Goal: Task Accomplishment & Management: Use online tool/utility

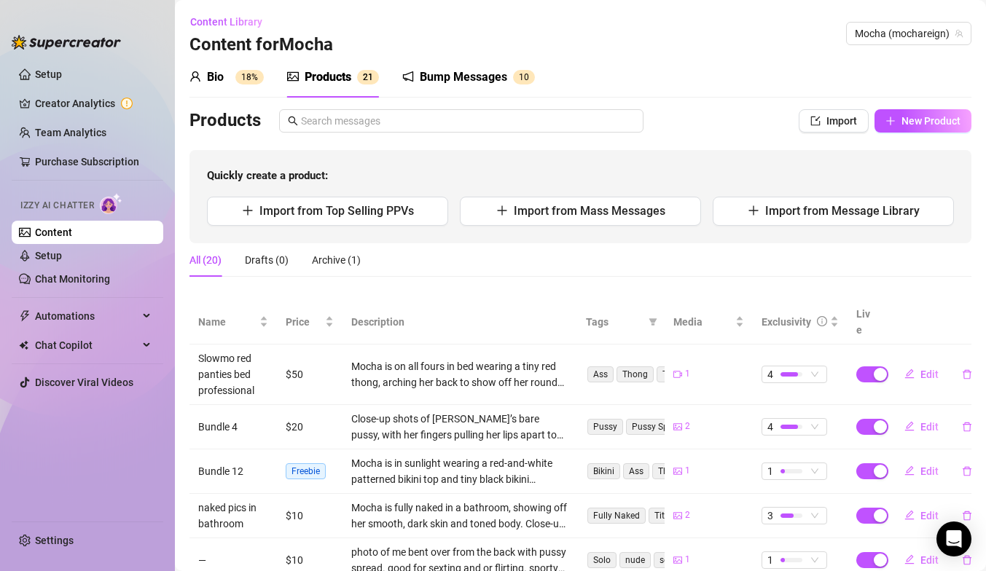
click at [500, 88] on div "Bump Messages 1 0" at bounding box center [468, 77] width 133 height 41
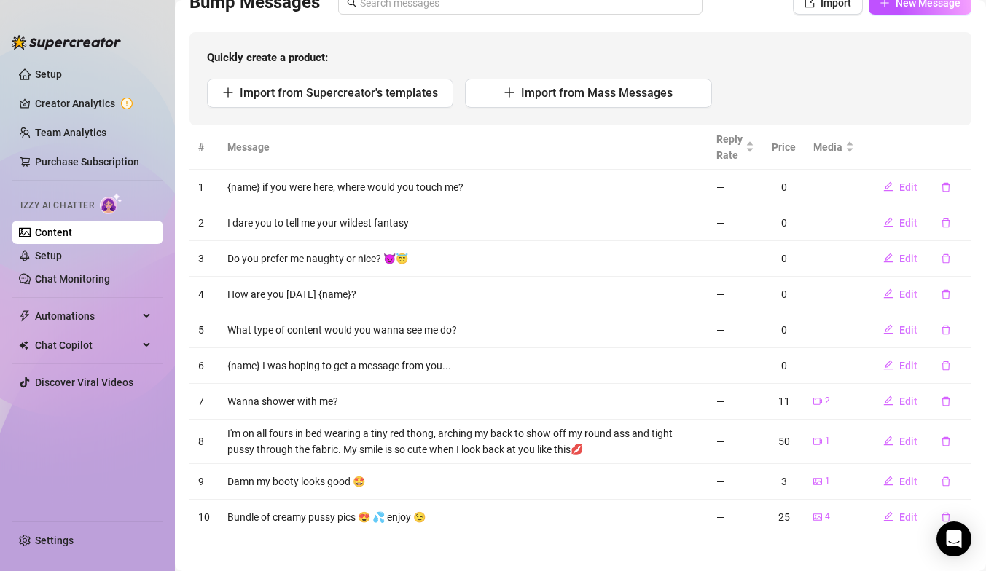
scroll to position [125, 0]
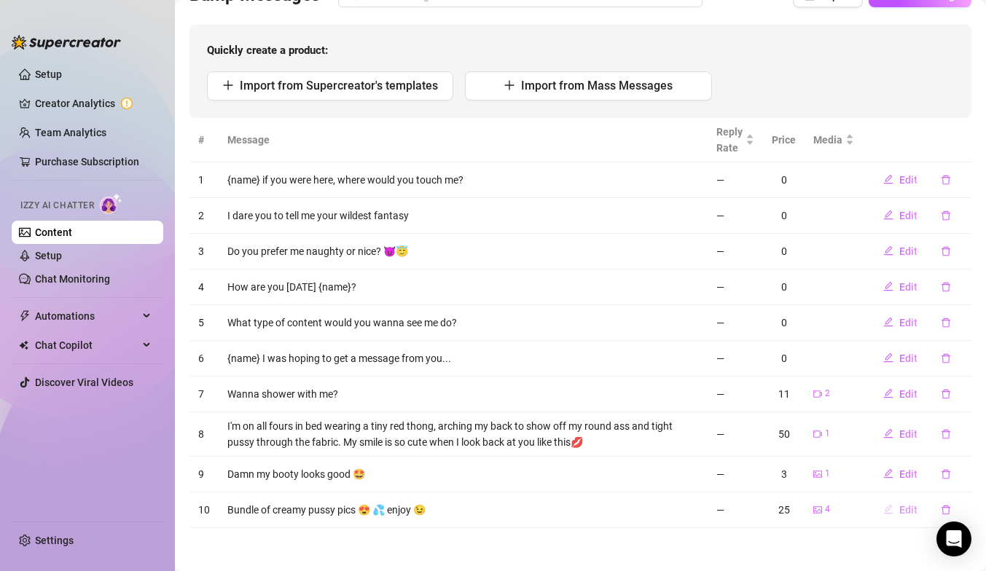
click at [910, 509] on span "Edit" at bounding box center [908, 510] width 18 height 12
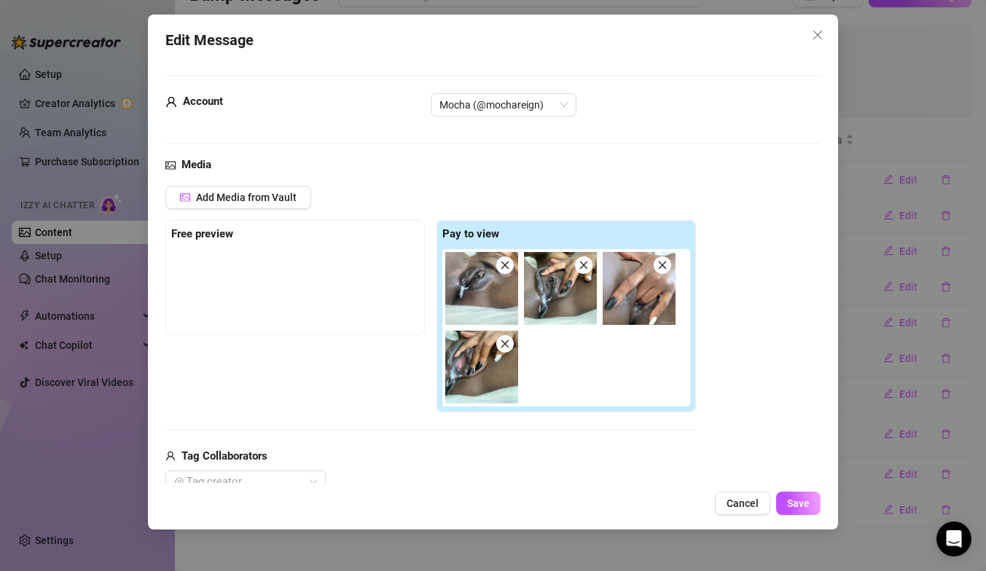
scroll to position [221, 0]
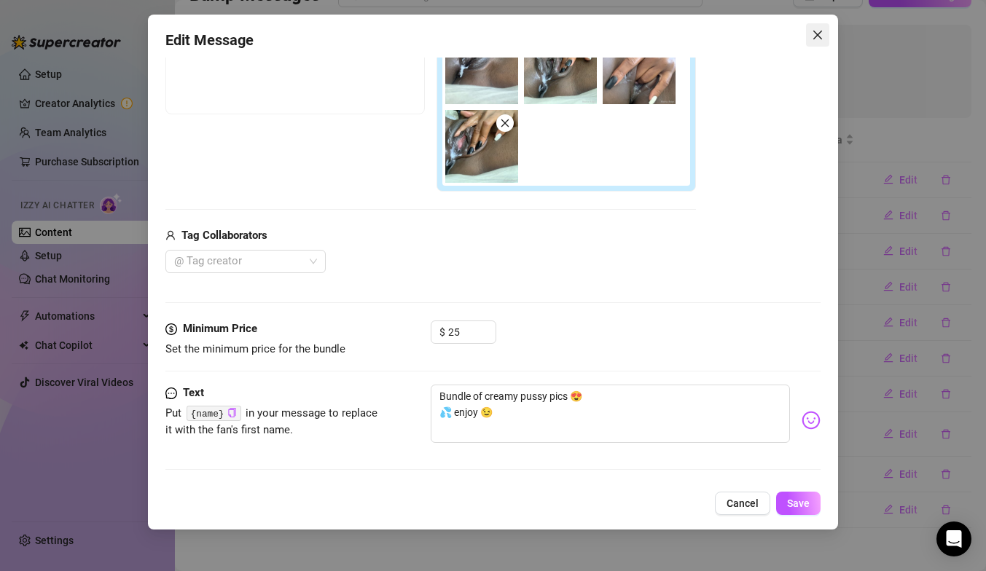
click at [818, 38] on icon "close" at bounding box center [818, 35] width 12 height 12
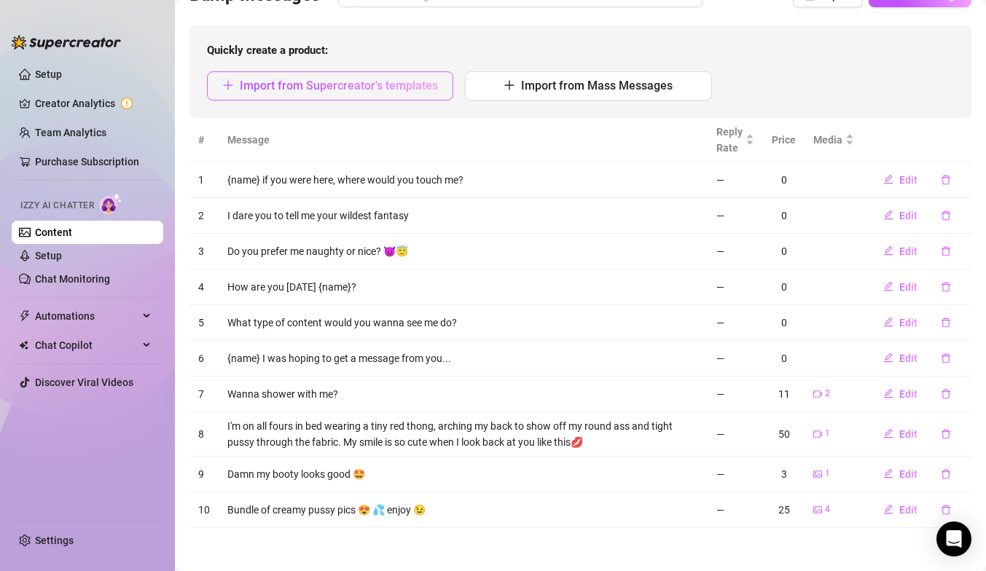
click at [415, 73] on button "Import from Supercreator's templates" at bounding box center [330, 85] width 246 height 29
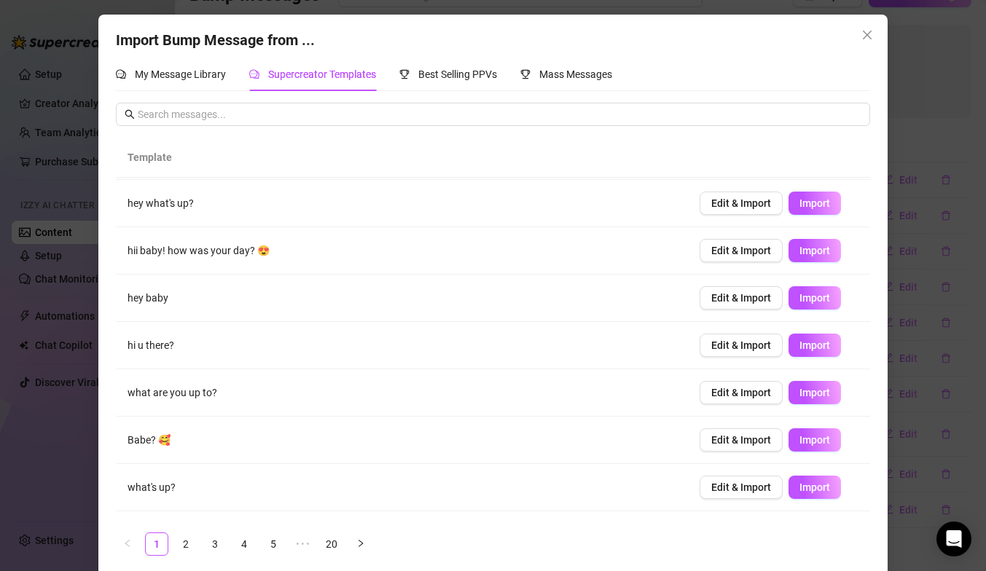
scroll to position [130, 0]
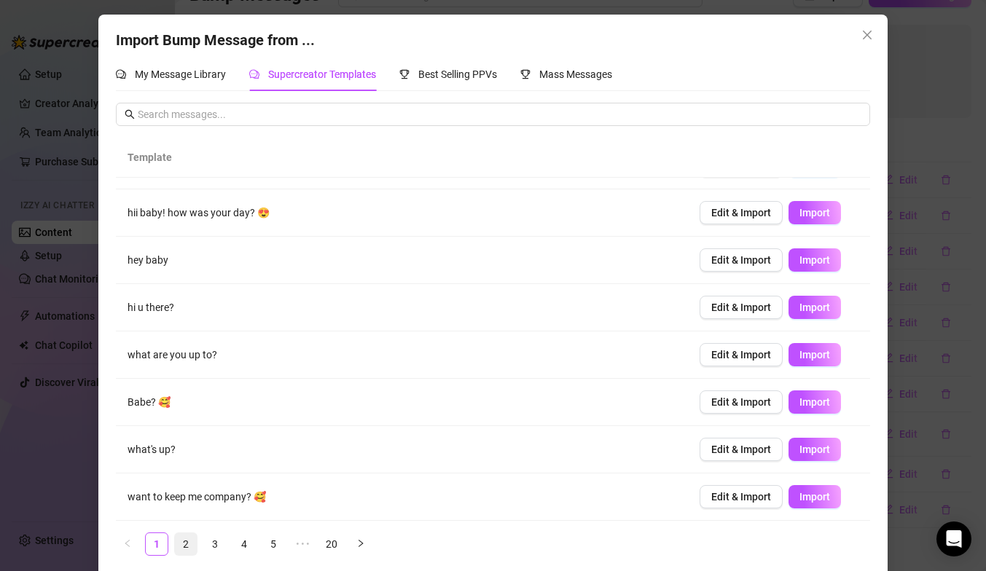
click at [187, 544] on link "2" at bounding box center [186, 544] width 22 height 22
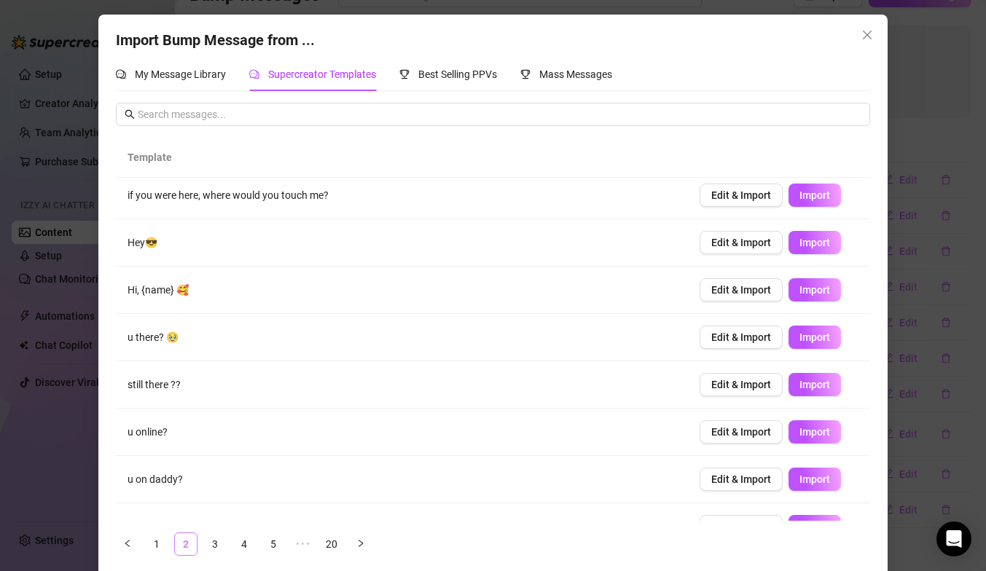
scroll to position [0, 0]
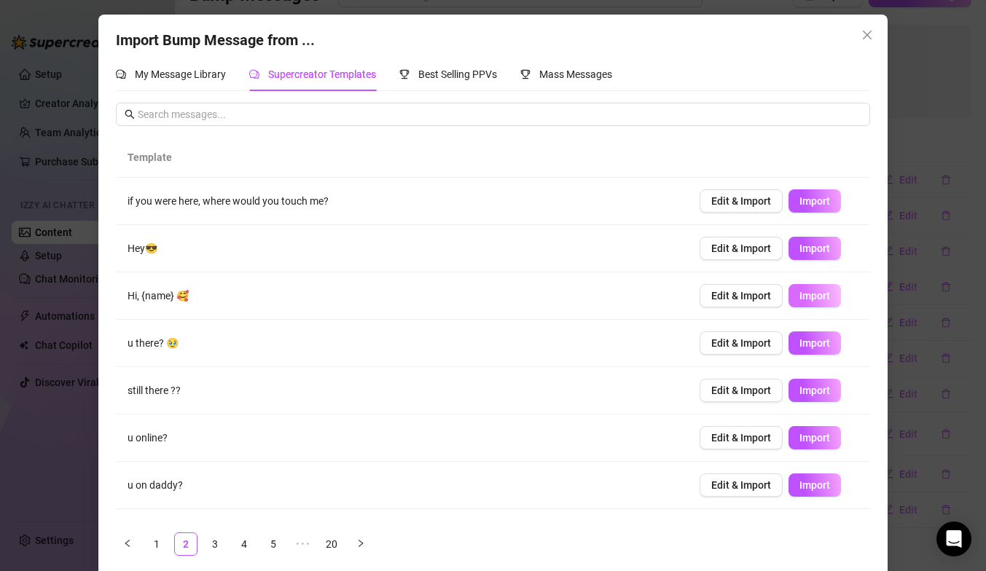
click at [800, 300] on span "Import" at bounding box center [814, 296] width 31 height 12
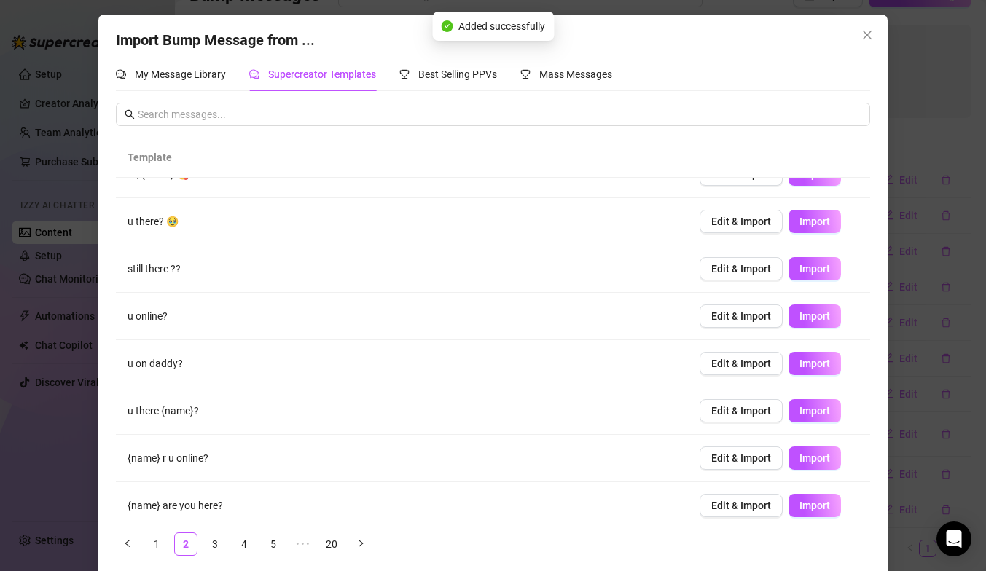
scroll to position [130, 0]
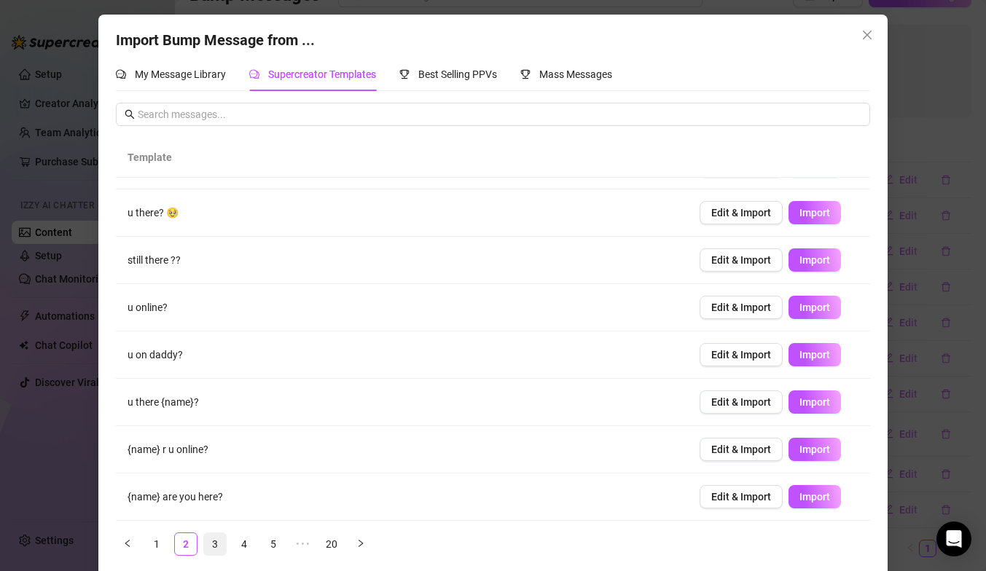
click at [215, 546] on link "3" at bounding box center [215, 544] width 22 height 22
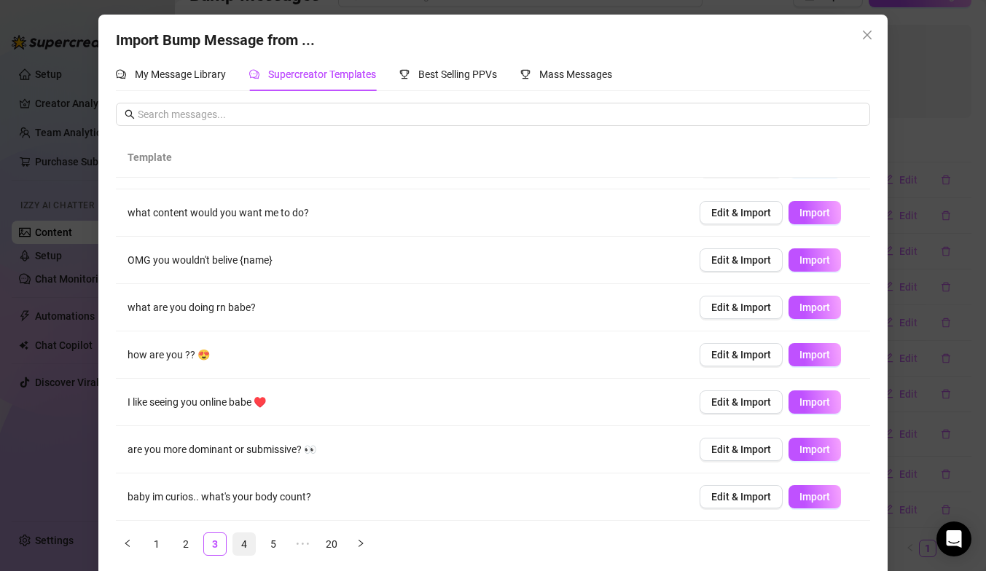
click at [246, 548] on link "4" at bounding box center [244, 544] width 22 height 22
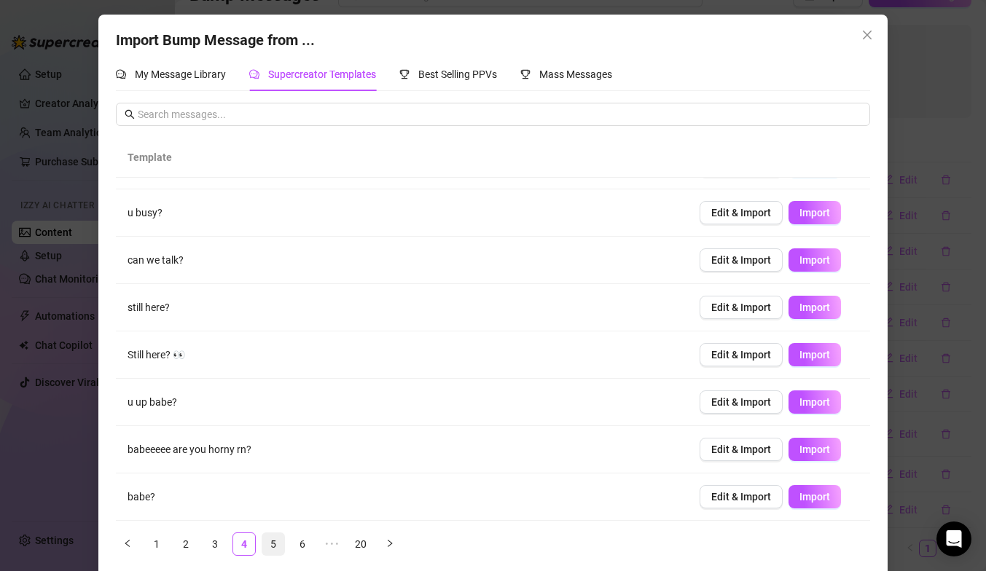
click at [270, 548] on link "5" at bounding box center [273, 544] width 22 height 22
click at [302, 541] on link "6" at bounding box center [302, 544] width 22 height 22
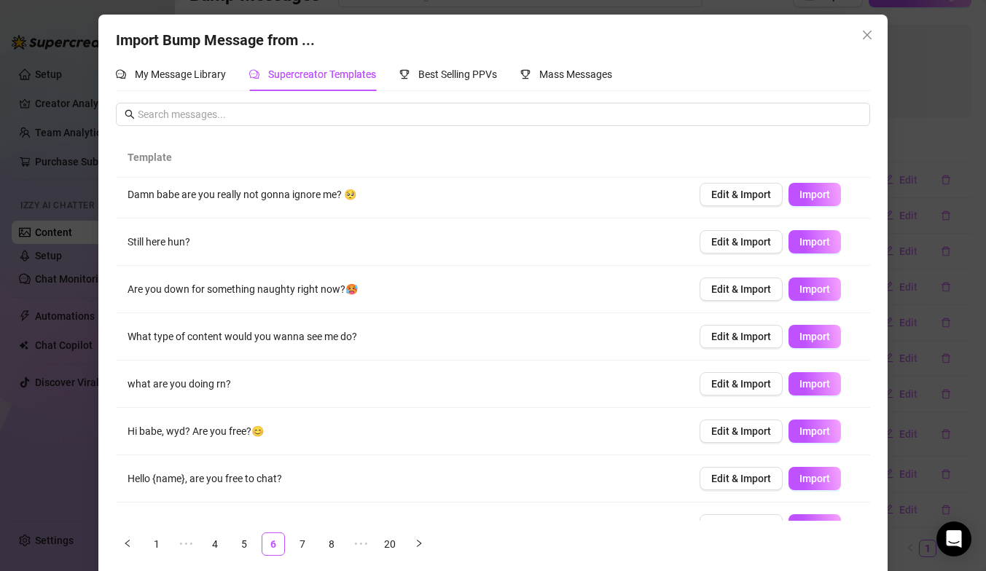
scroll to position [55, 0]
click at [307, 543] on link "7" at bounding box center [302, 544] width 22 height 22
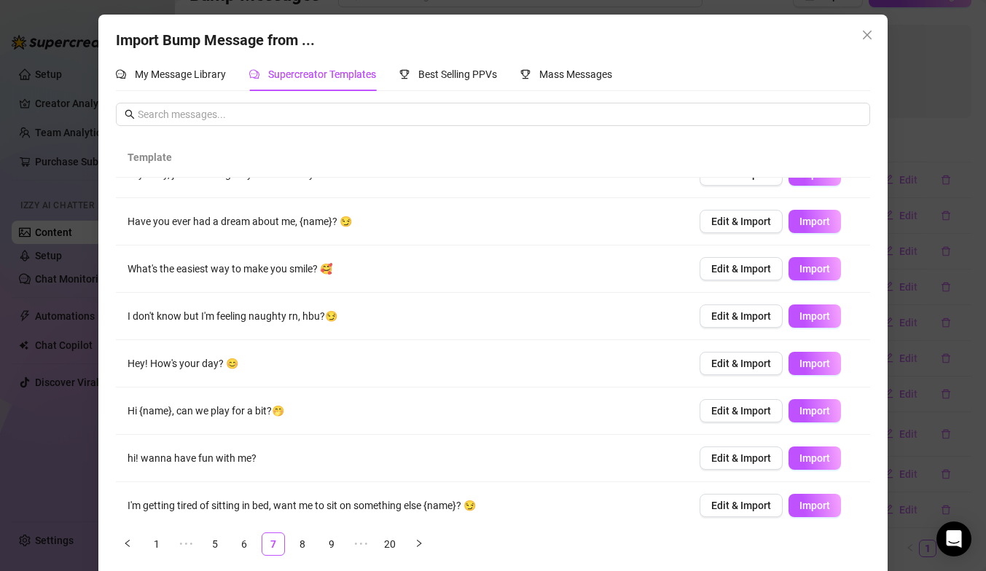
scroll to position [130, 0]
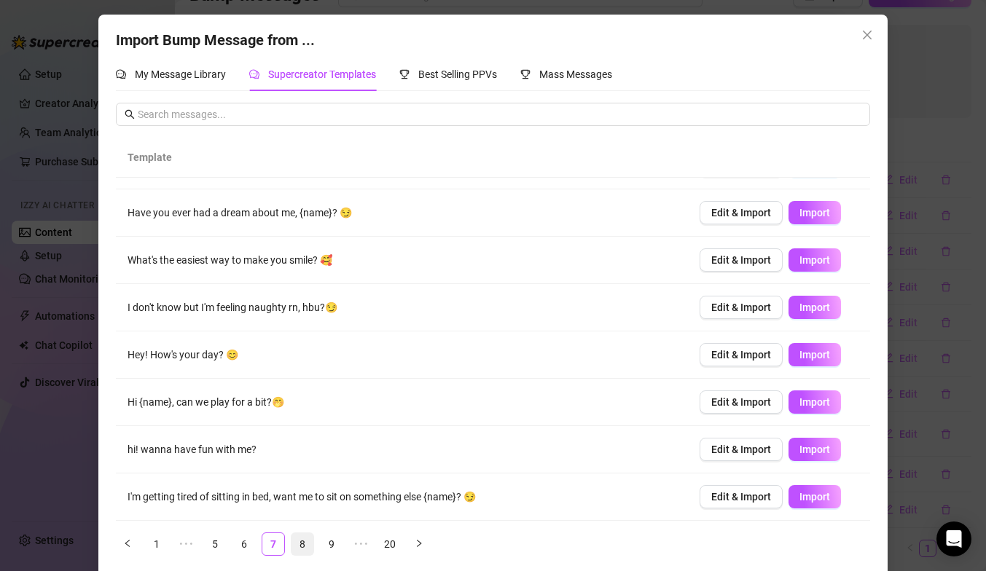
click at [314, 544] on li "8" at bounding box center [302, 544] width 23 height 23
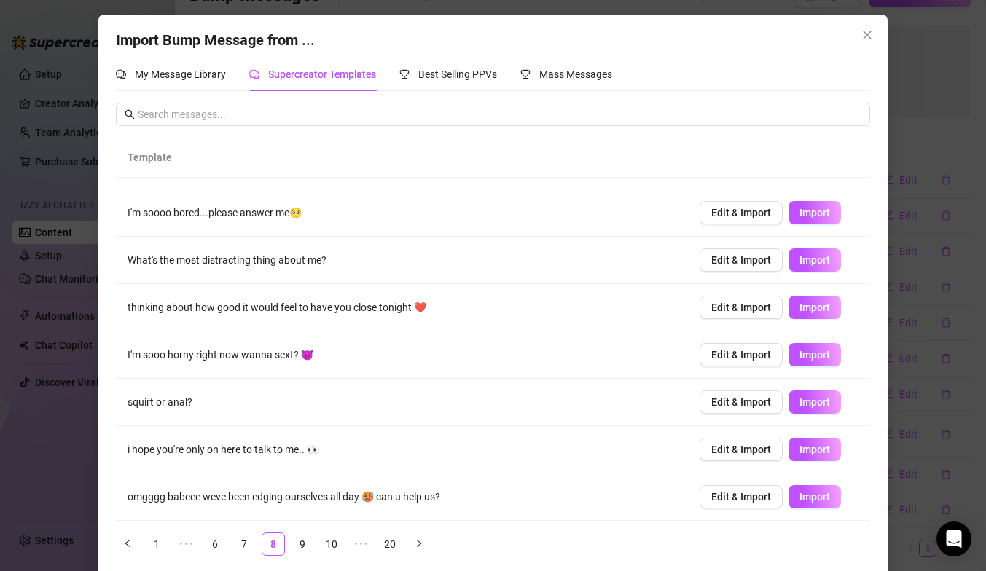
scroll to position [0, 0]
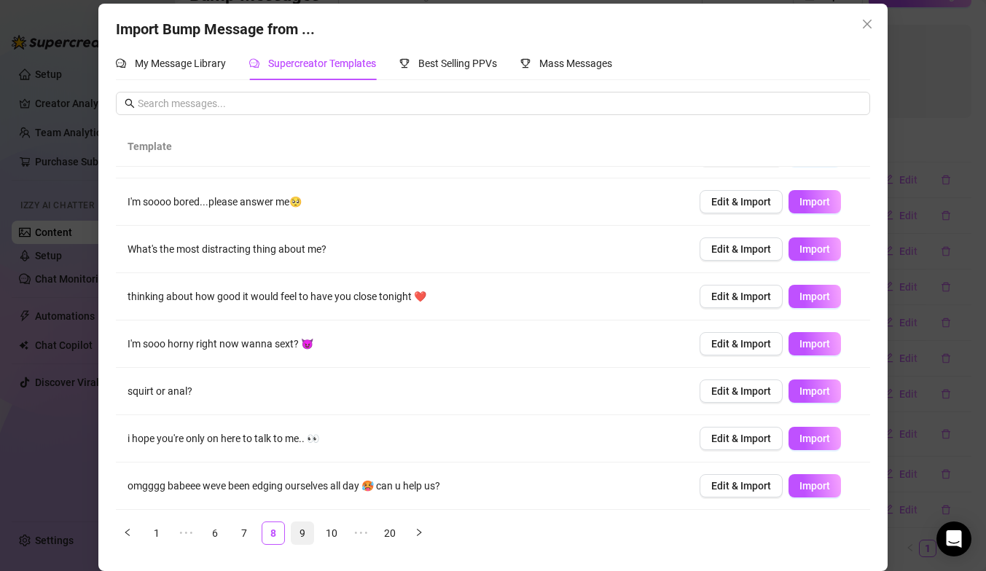
click at [307, 536] on link "9" at bounding box center [302, 533] width 22 height 22
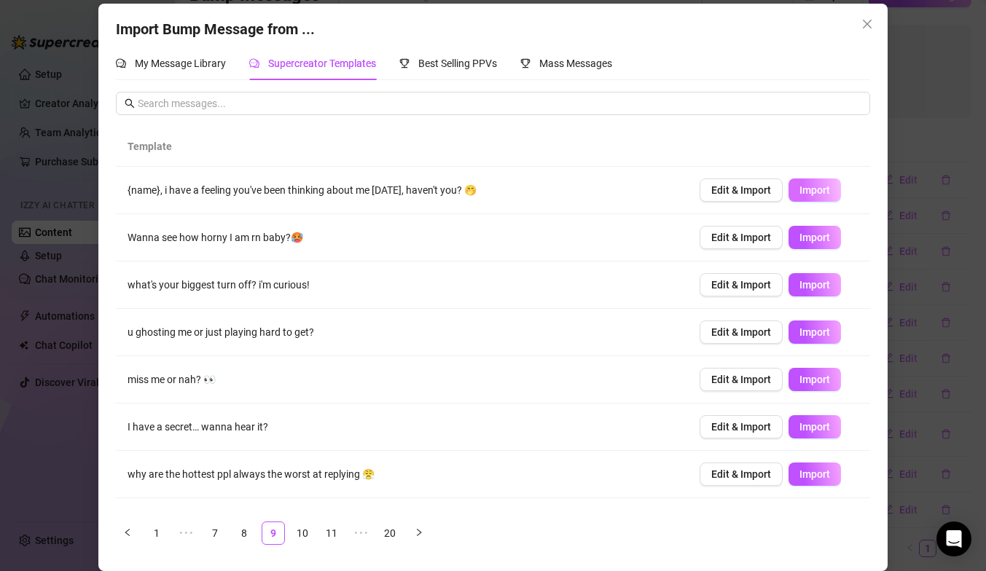
click at [823, 196] on span "Import" at bounding box center [814, 190] width 31 height 12
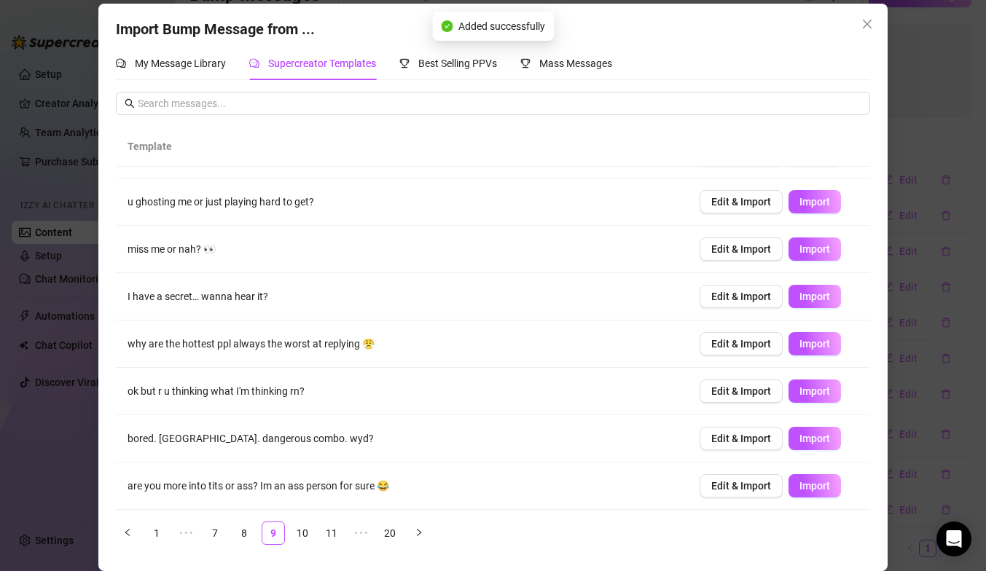
scroll to position [130, 0]
click at [297, 544] on li "10" at bounding box center [302, 533] width 23 height 23
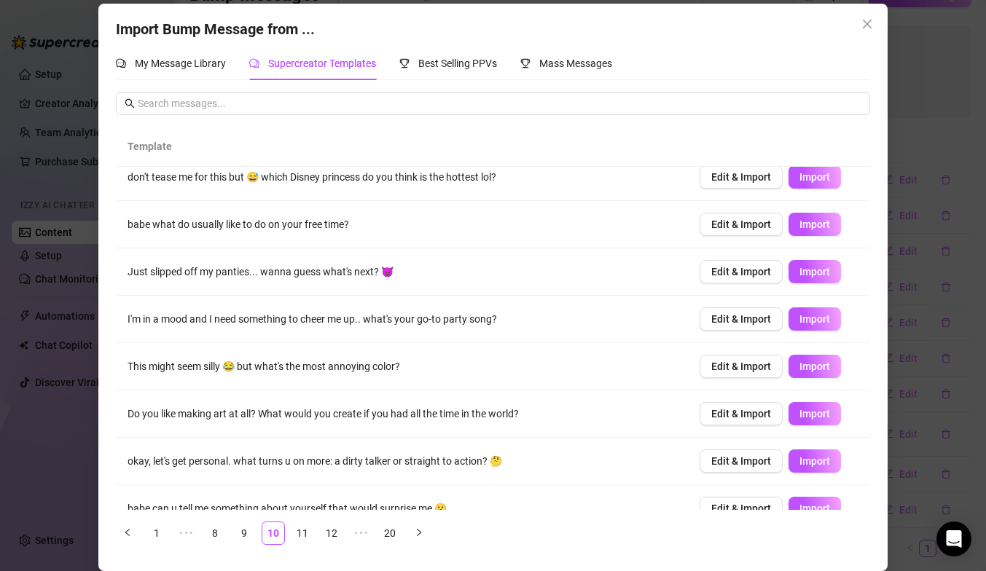
scroll to position [15, 0]
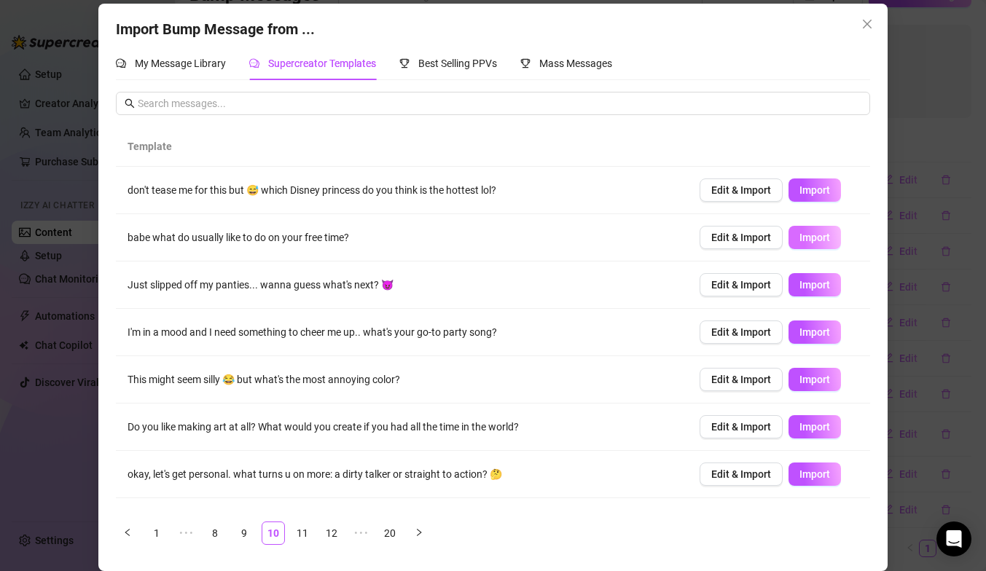
click at [798, 240] on button "Import" at bounding box center [814, 237] width 52 height 23
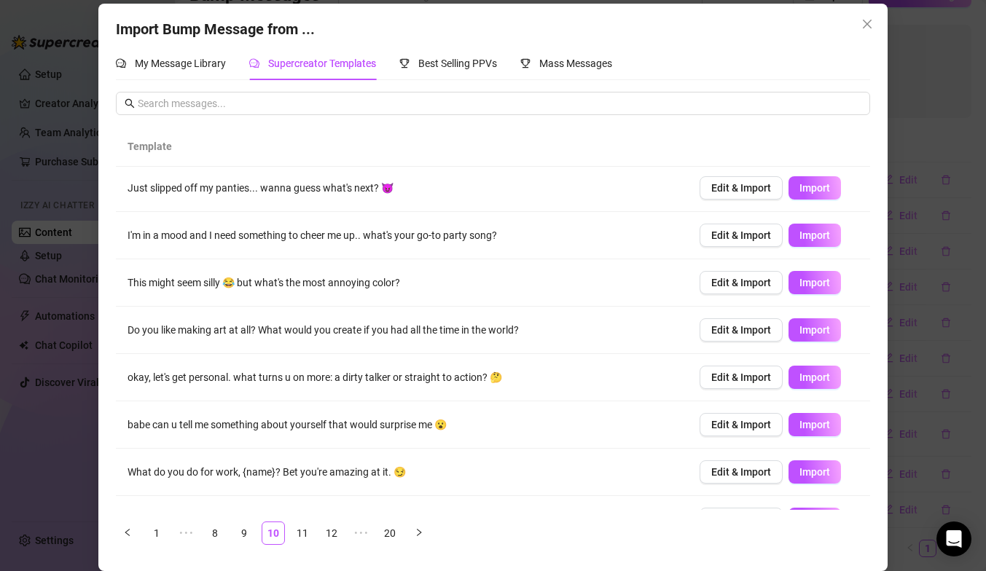
scroll to position [108, 0]
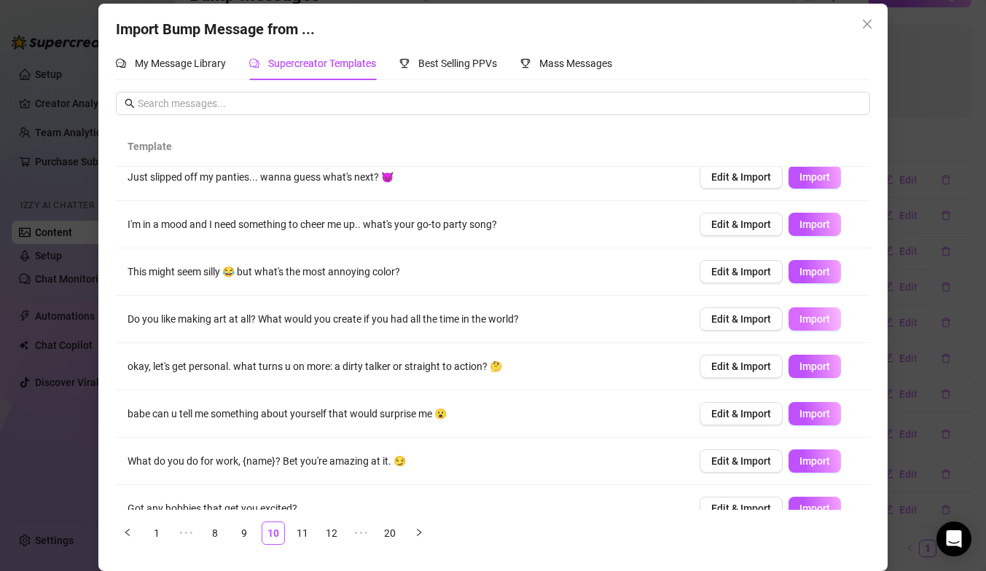
click at [831, 318] on button "Import" at bounding box center [814, 318] width 52 height 23
click at [831, 364] on button "Import" at bounding box center [814, 365] width 52 height 23
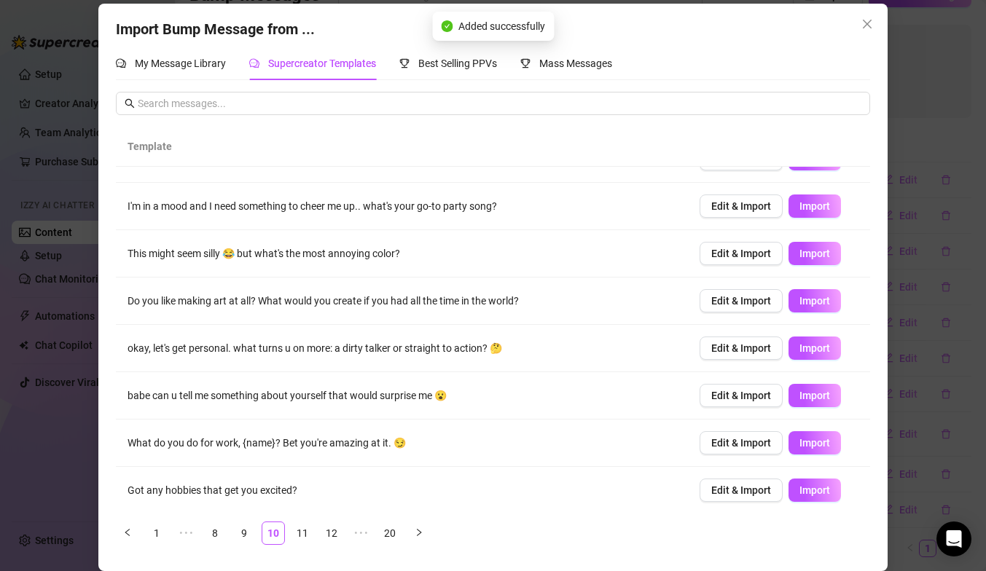
scroll to position [130, 0]
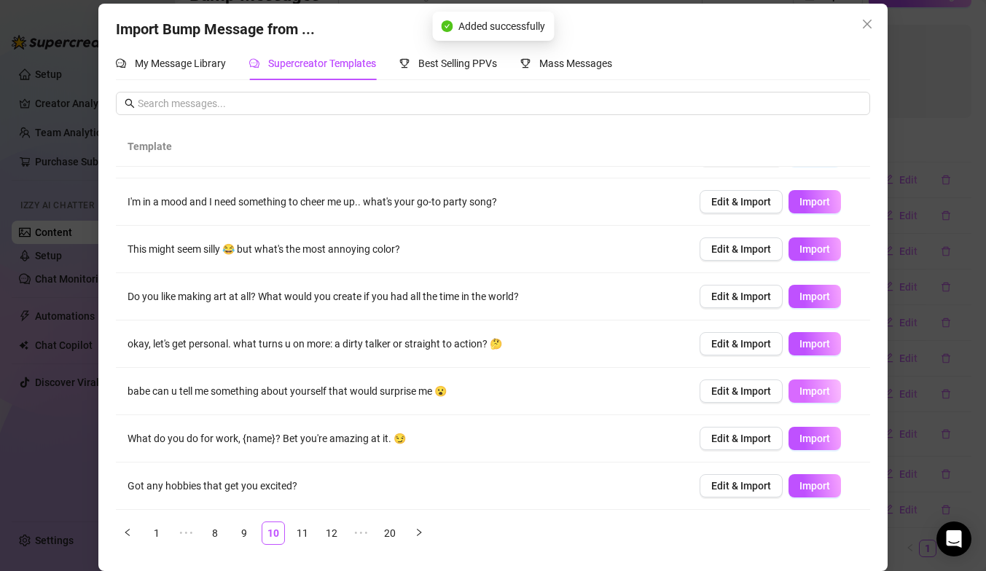
click at [810, 390] on span "Import" at bounding box center [814, 391] width 31 height 12
click at [823, 487] on span "Import" at bounding box center [814, 486] width 31 height 12
click at [299, 530] on link "11" at bounding box center [302, 533] width 22 height 22
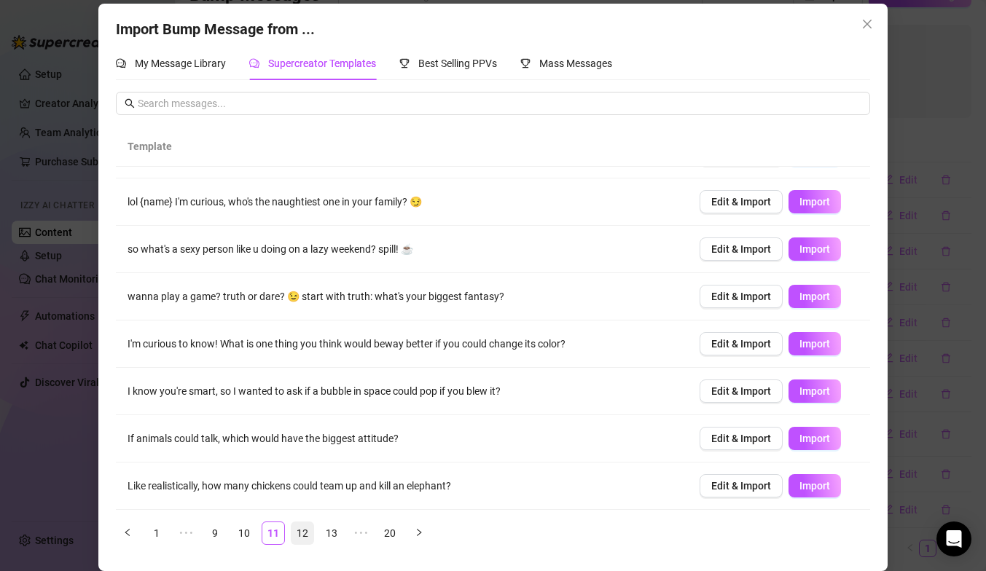
click at [302, 533] on link "12" at bounding box center [302, 533] width 22 height 22
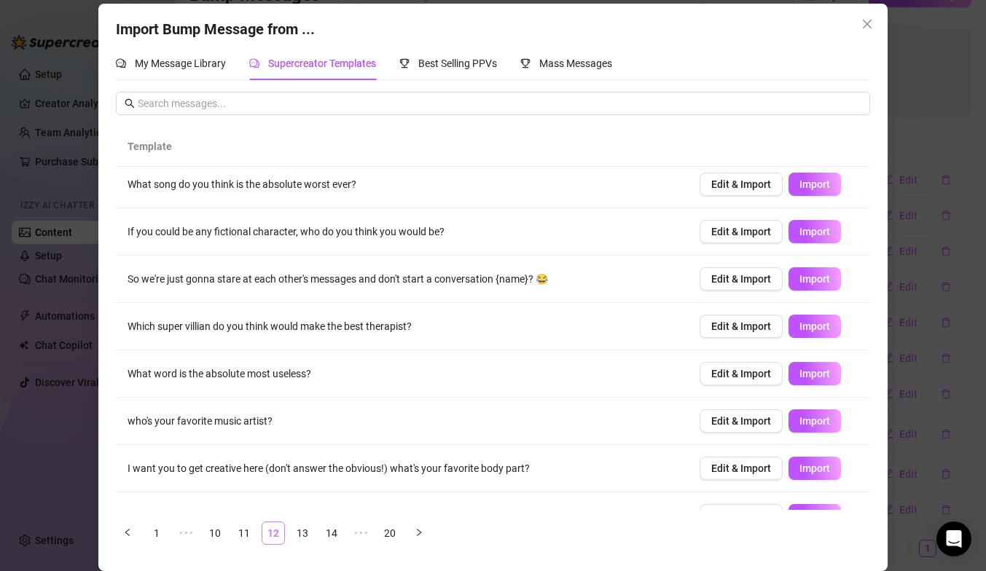
scroll to position [0, 0]
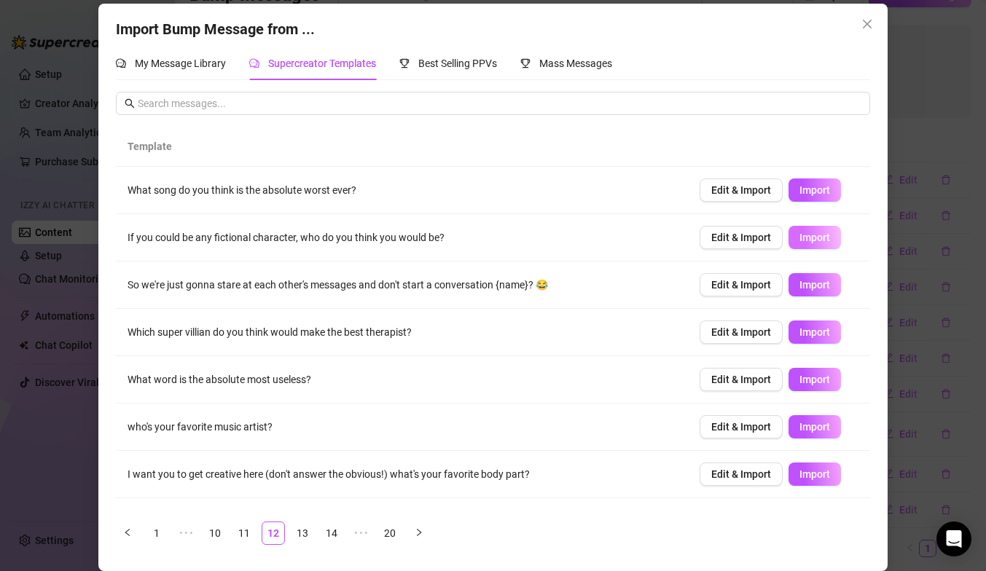
click at [814, 236] on span "Import" at bounding box center [814, 238] width 31 height 12
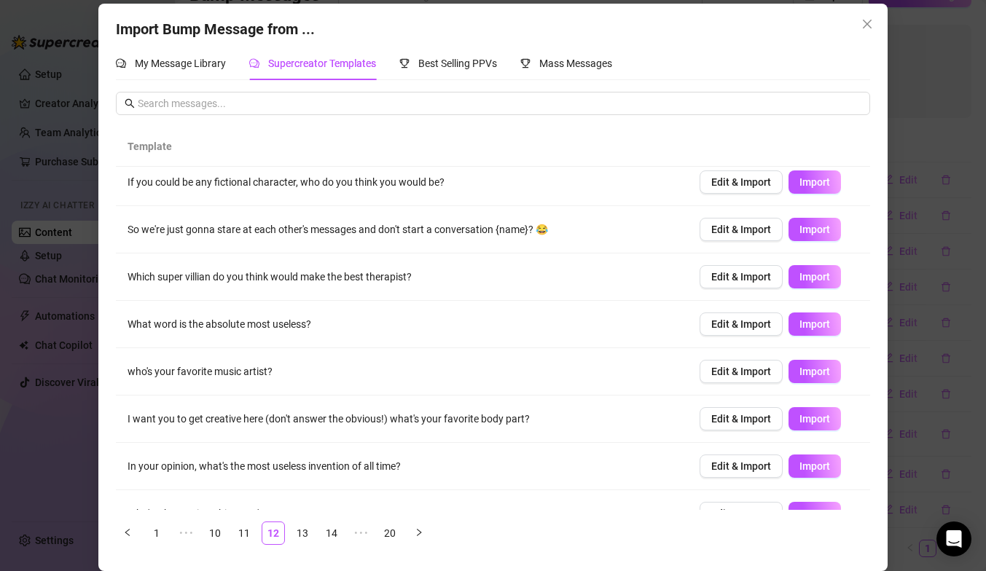
scroll to position [62, 0]
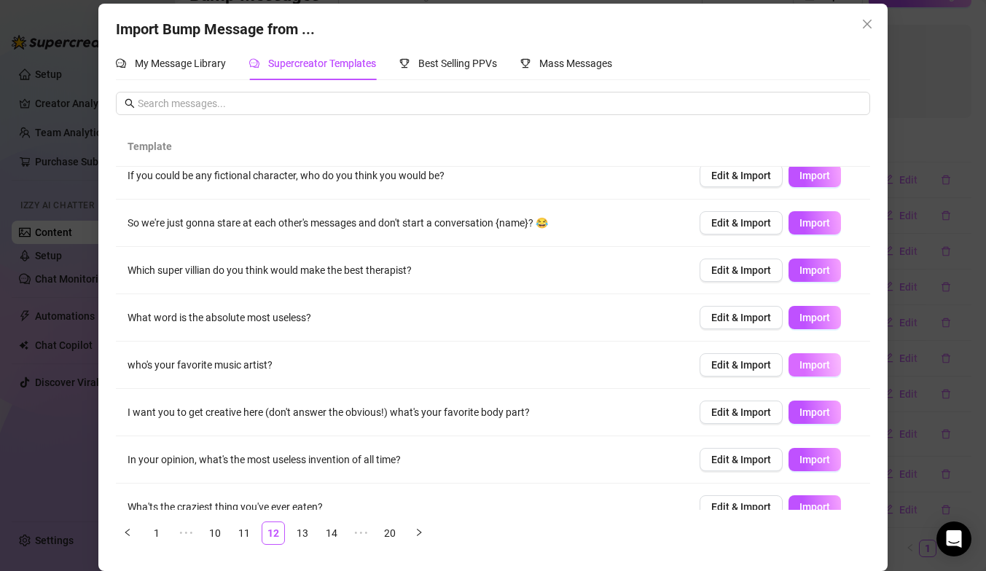
click at [815, 361] on span "Import" at bounding box center [814, 365] width 31 height 12
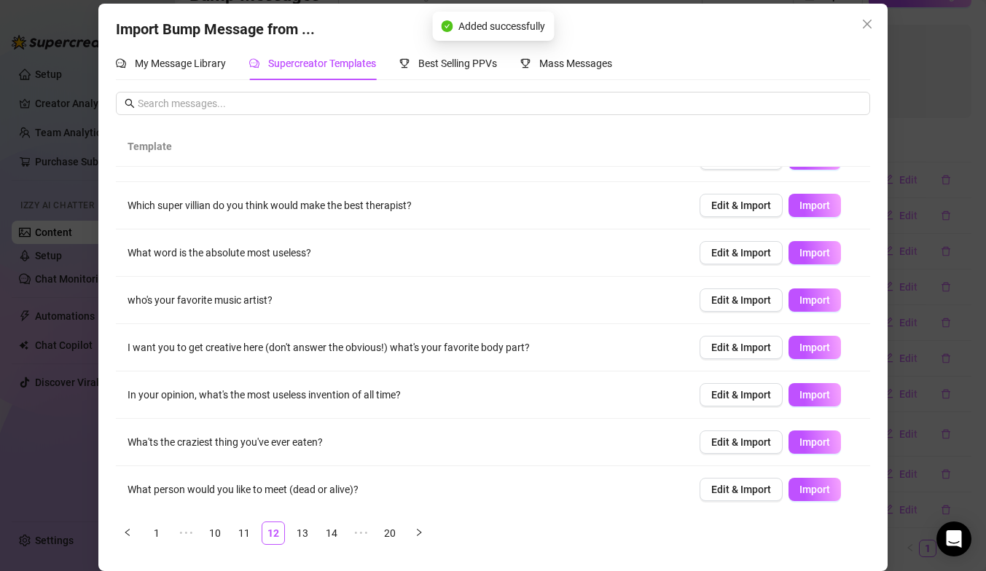
scroll to position [130, 0]
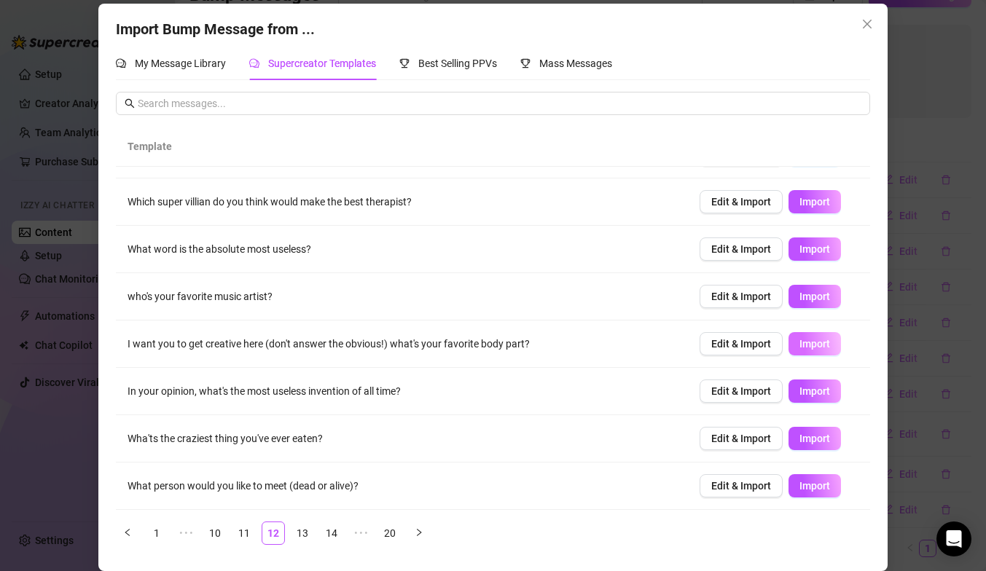
click at [816, 351] on button "Import" at bounding box center [814, 343] width 52 height 23
click at [302, 531] on link "13" at bounding box center [302, 533] width 22 height 22
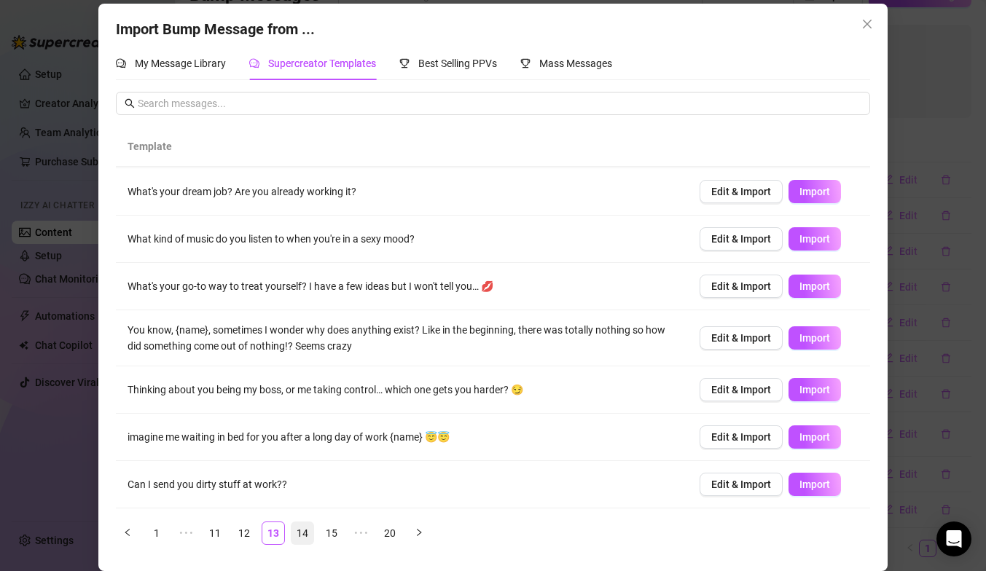
scroll to position [0, 0]
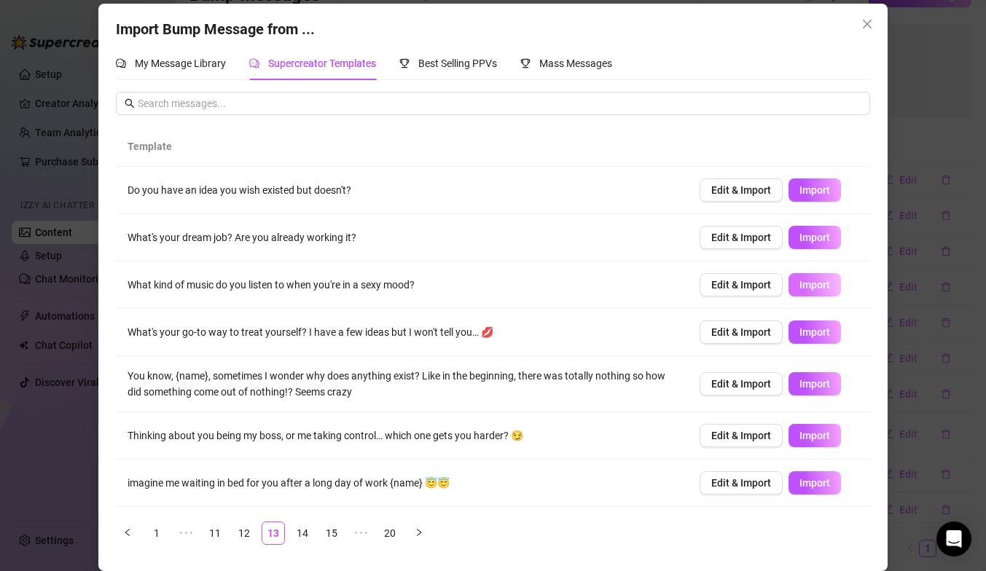
click at [801, 282] on span "Import" at bounding box center [814, 285] width 31 height 12
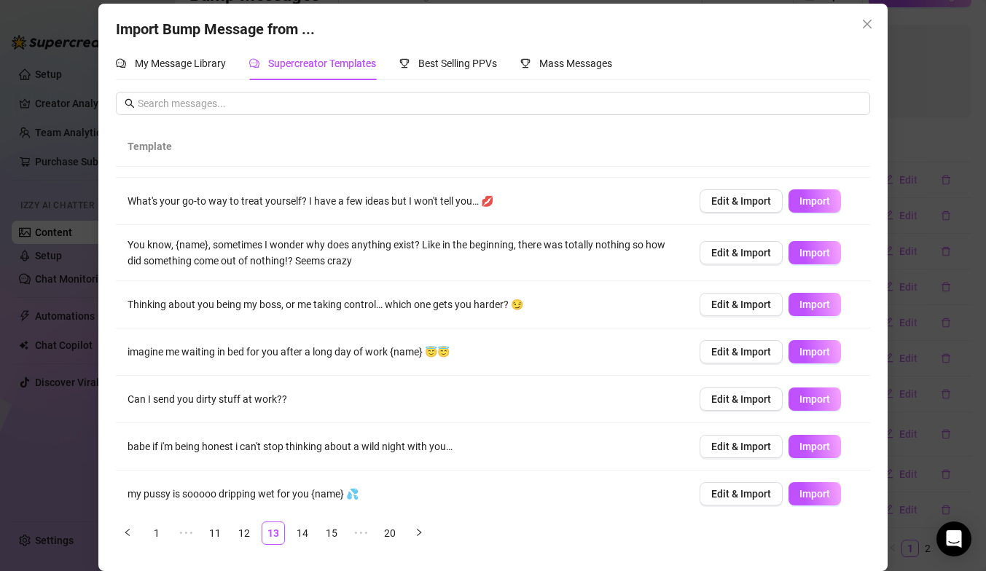
scroll to position [139, 0]
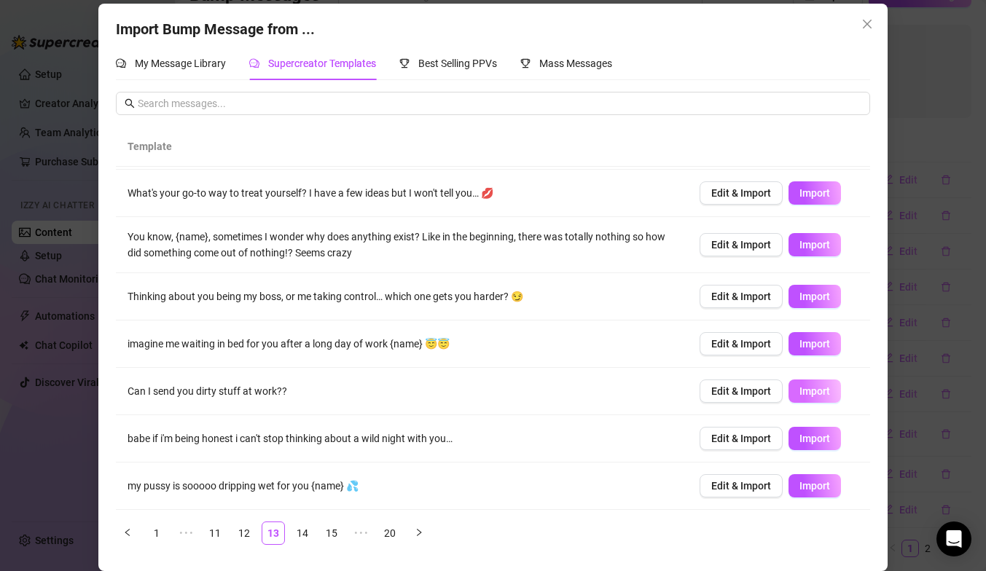
click at [828, 393] on span "Import" at bounding box center [814, 391] width 31 height 12
type textarea "Can I send you dirty stuff at work??"
click at [300, 536] on link "14" at bounding box center [302, 533] width 22 height 22
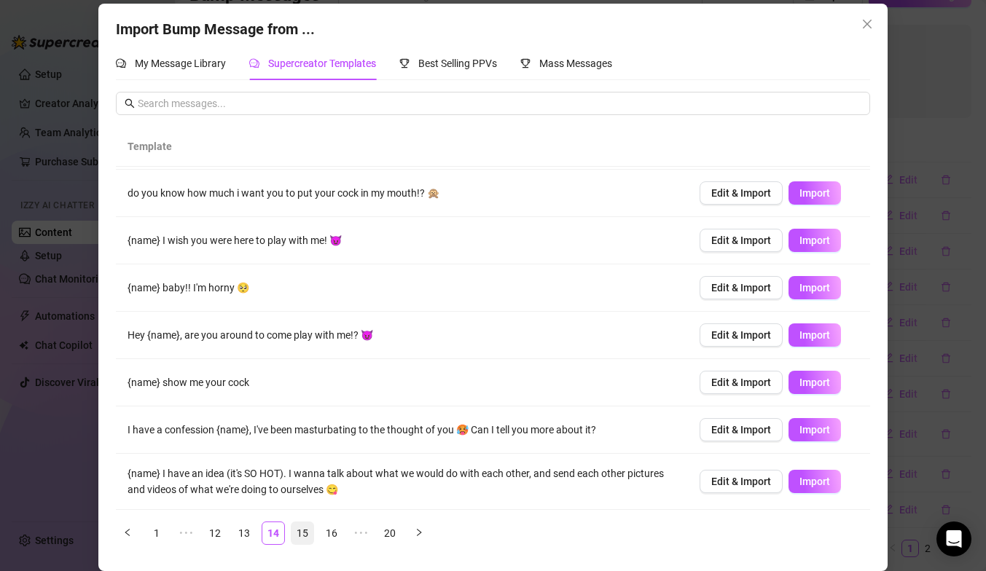
click at [310, 528] on link "15" at bounding box center [302, 533] width 22 height 22
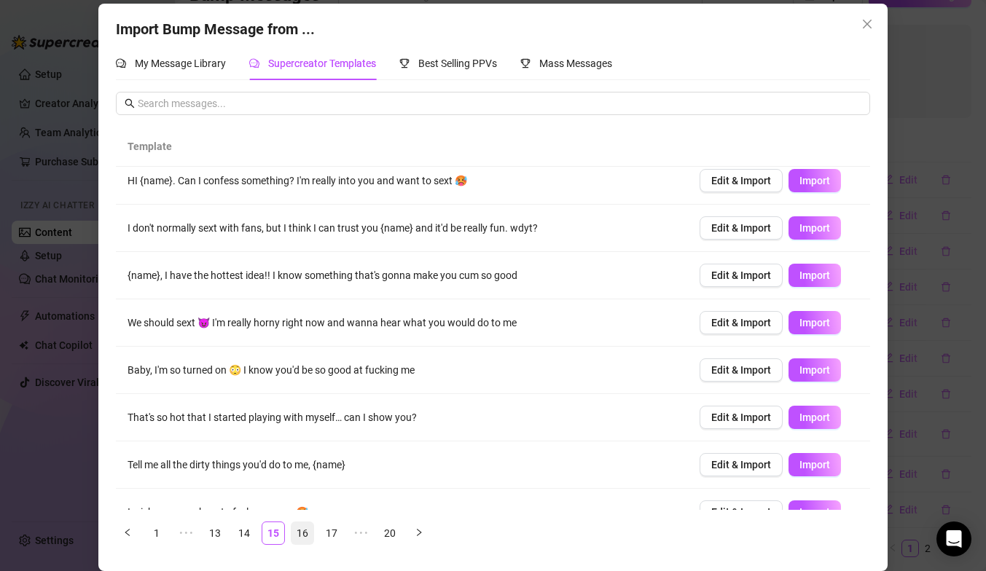
scroll to position [0, 0]
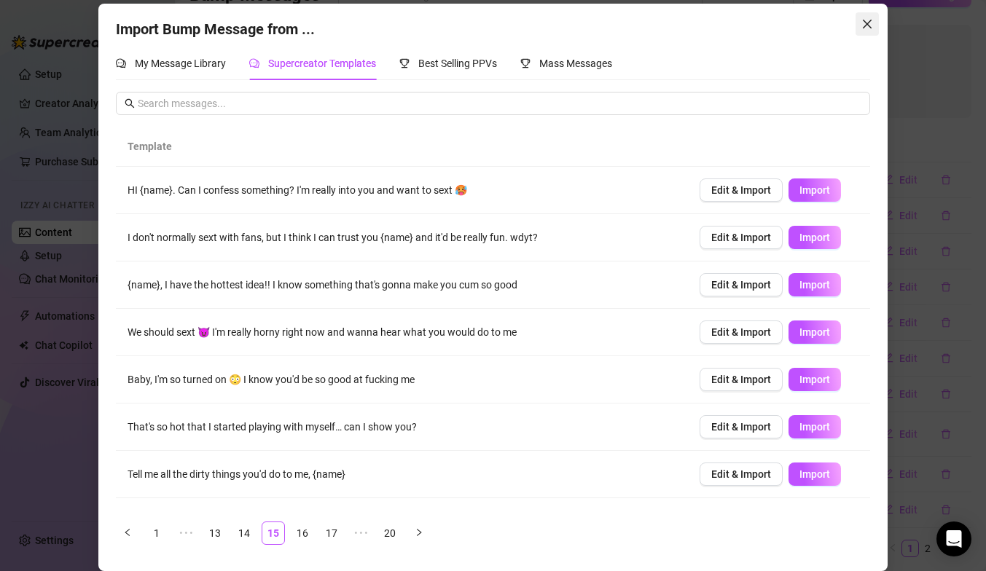
click at [874, 28] on span "Close" at bounding box center [866, 24] width 23 height 12
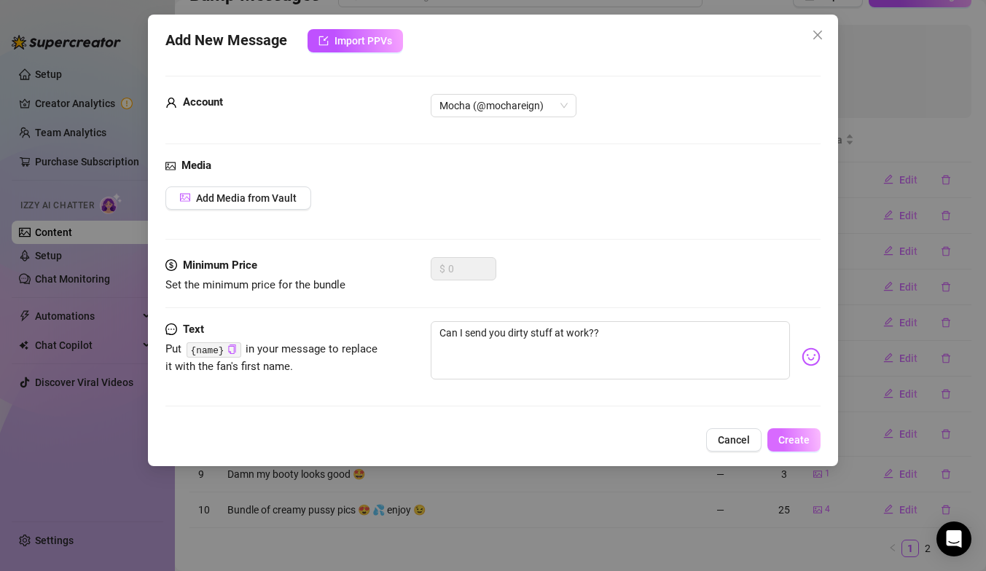
click at [804, 439] on span "Create" at bounding box center [793, 440] width 31 height 12
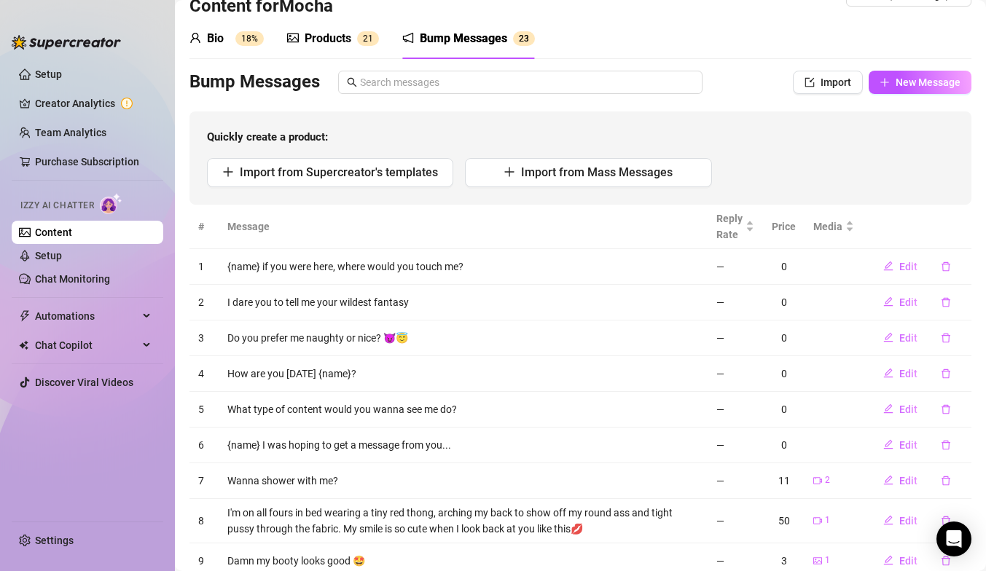
scroll to position [36, 0]
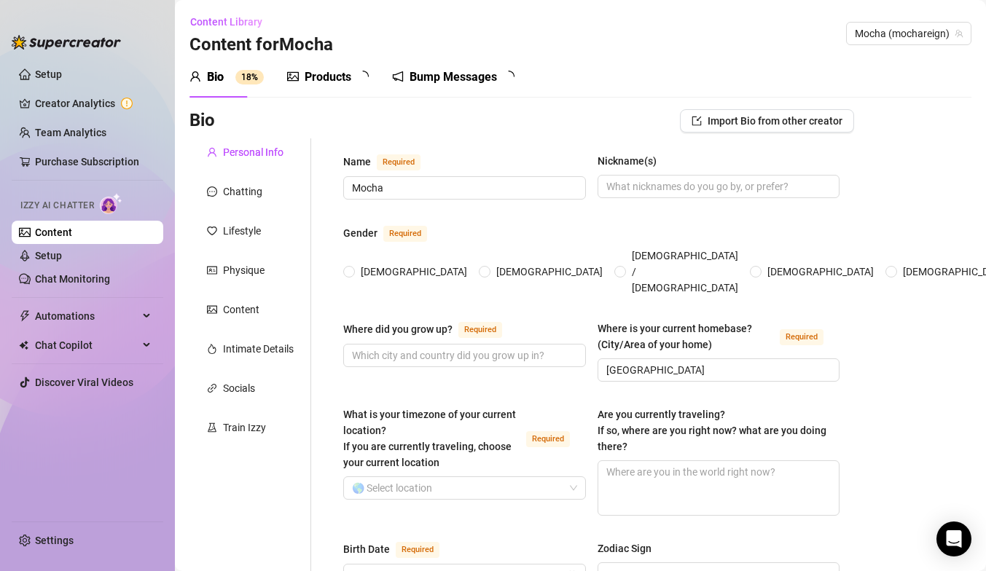
radio input "true"
click at [482, 77] on div "Bump Messages" at bounding box center [463, 76] width 87 height 17
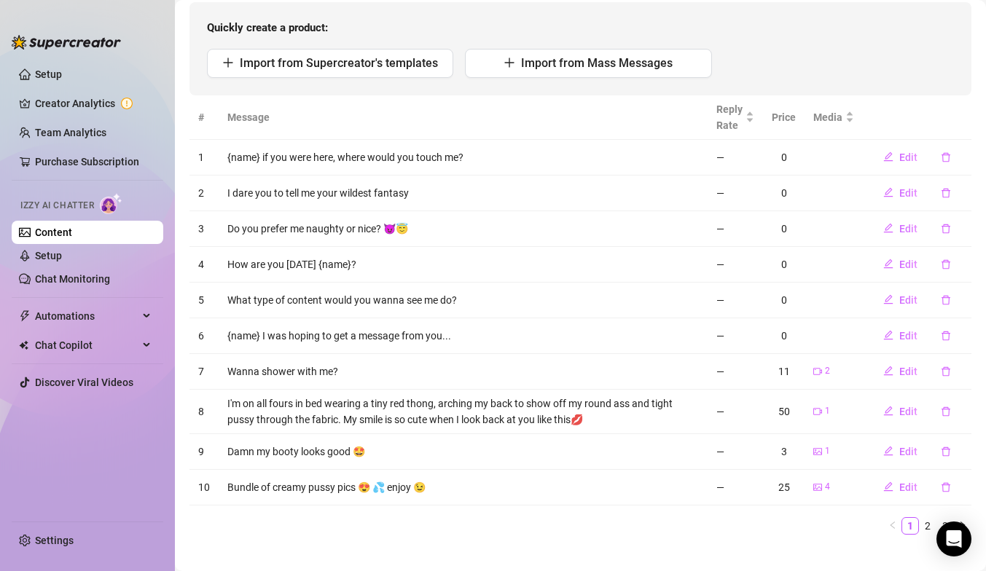
scroll to position [166, 0]
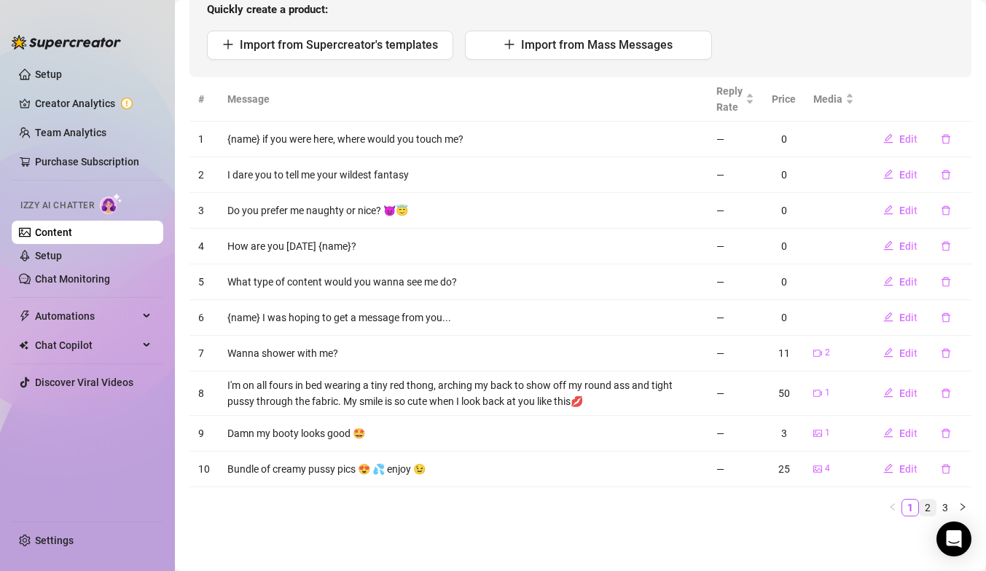
click at [933, 509] on link "2" at bounding box center [928, 508] width 16 height 16
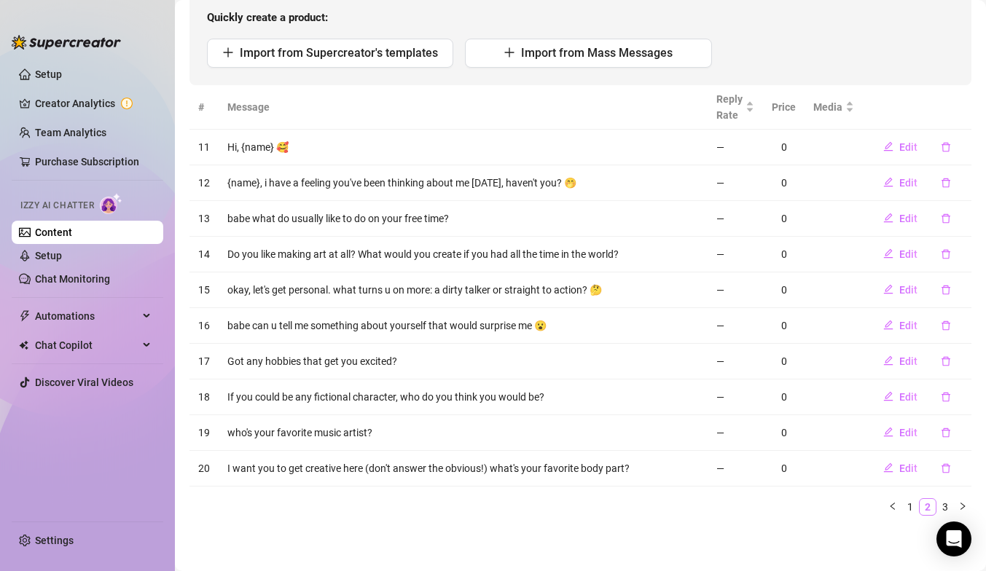
scroll to position [157, 0]
click at [950, 510] on link "3" at bounding box center [945, 508] width 16 height 16
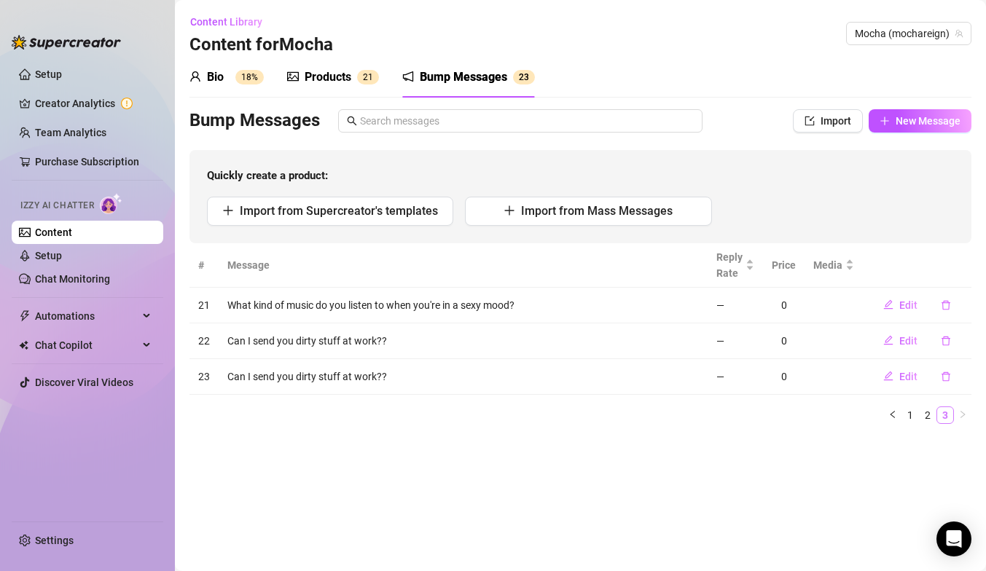
scroll to position [0, 0]
click at [945, 377] on icon "delete" at bounding box center [946, 377] width 10 height 10
click at [957, 341] on span "Yes" at bounding box center [960, 339] width 17 height 12
click at [62, 254] on link "Setup" at bounding box center [48, 256] width 27 height 12
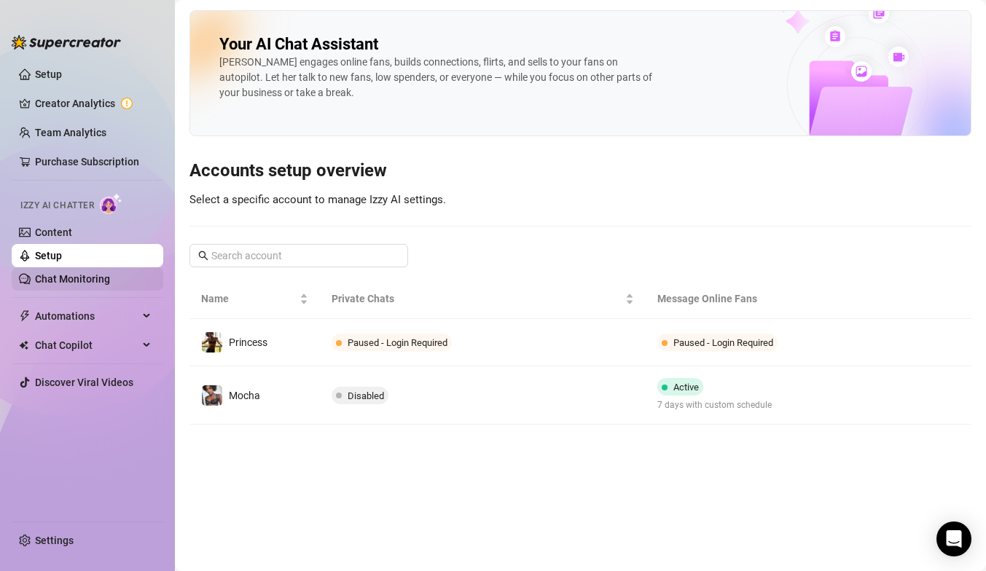
click at [77, 273] on link "Chat Monitoring" at bounding box center [72, 279] width 75 height 12
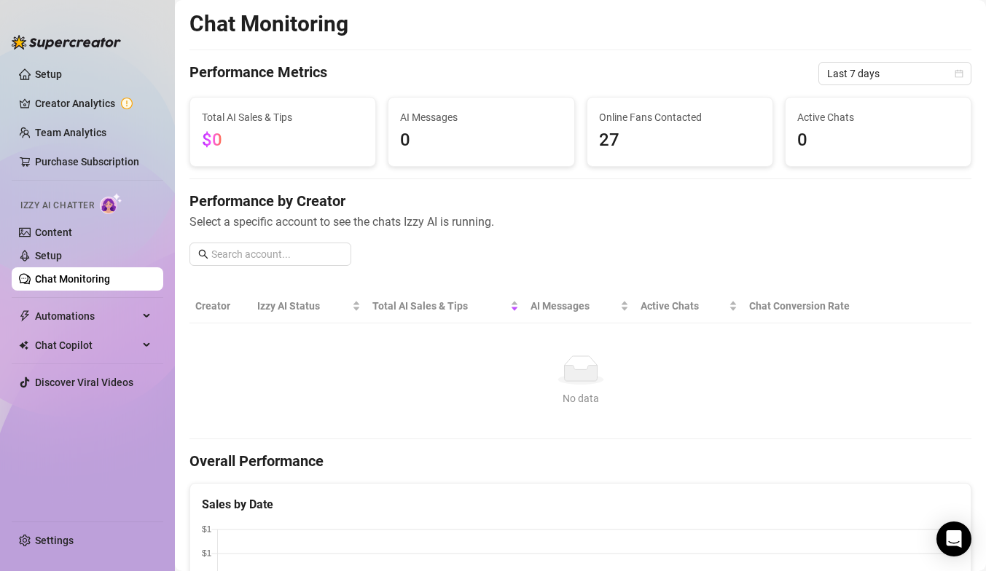
click at [649, 127] on span "27" at bounding box center [680, 141] width 162 height 28
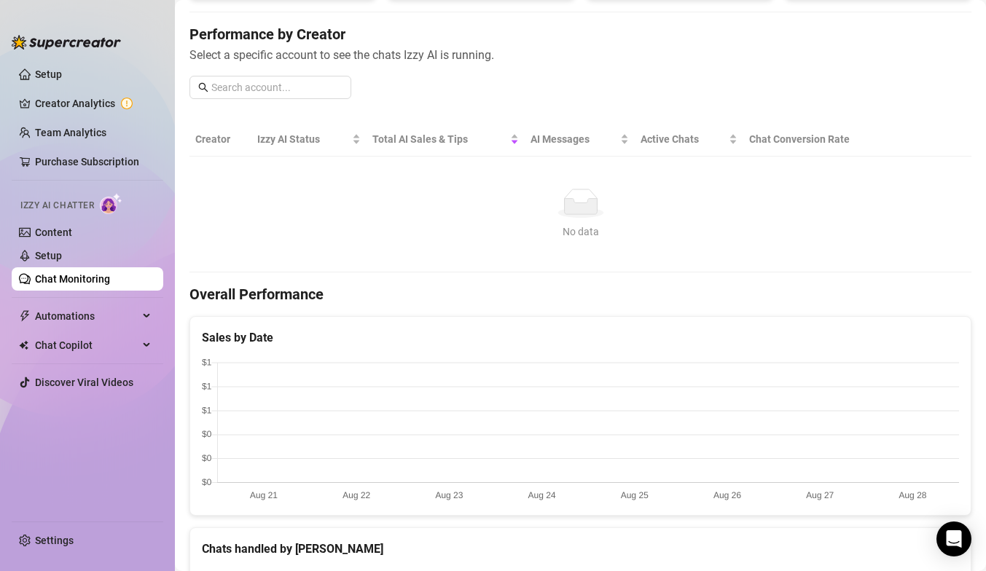
scroll to position [172, 0]
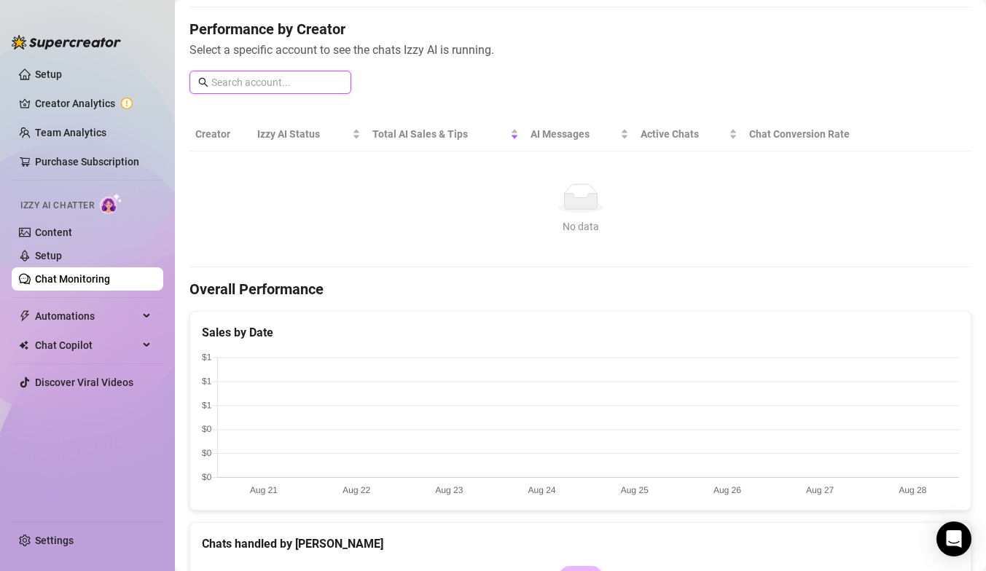
click at [294, 81] on input "text" at bounding box center [276, 82] width 131 height 16
type input "mocha"
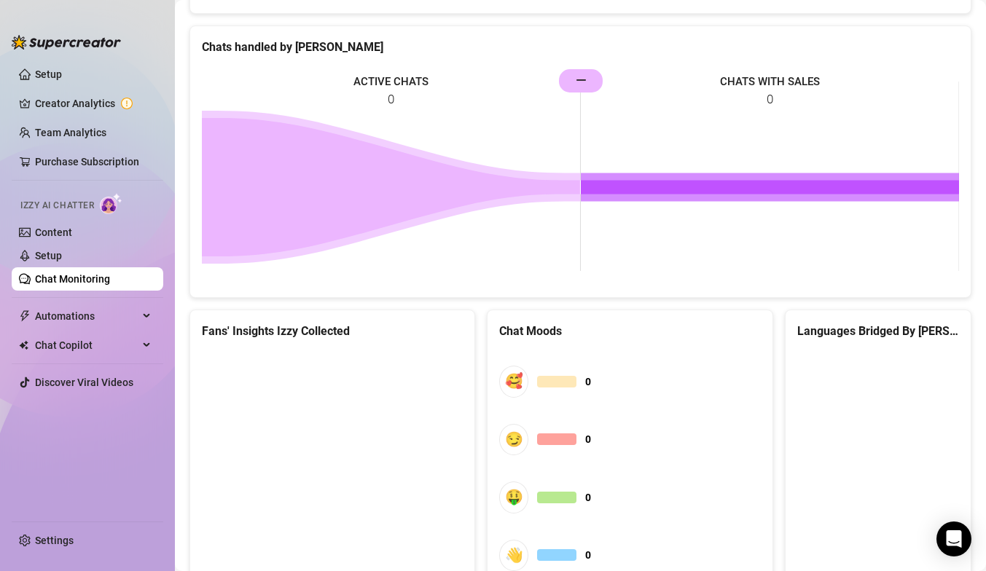
scroll to position [740, 0]
